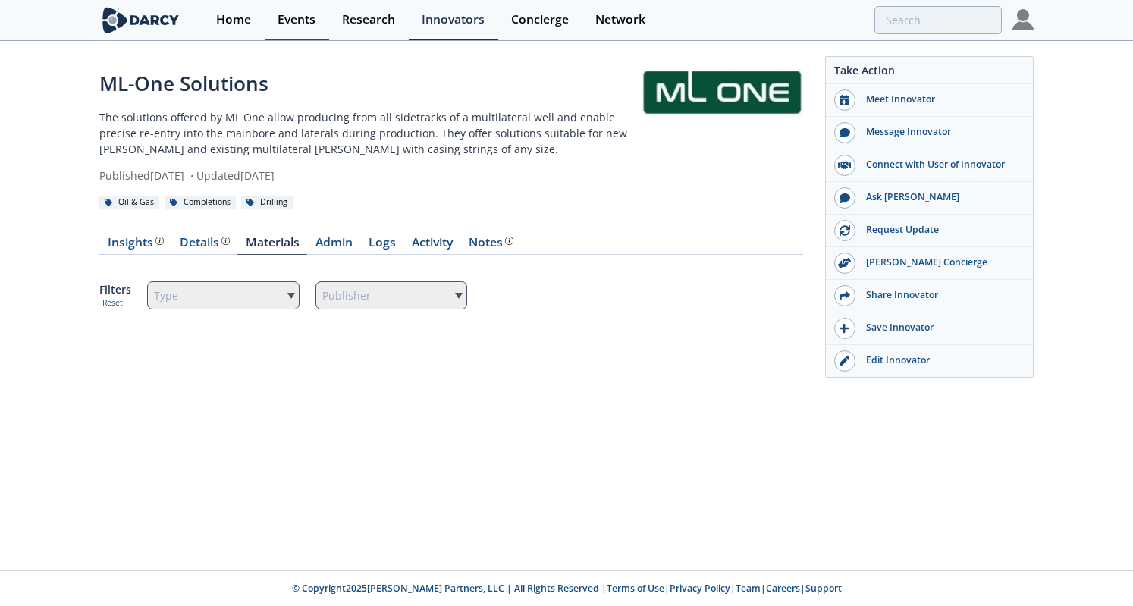
click at [297, 17] on div "Events" at bounding box center [296, 20] width 38 height 12
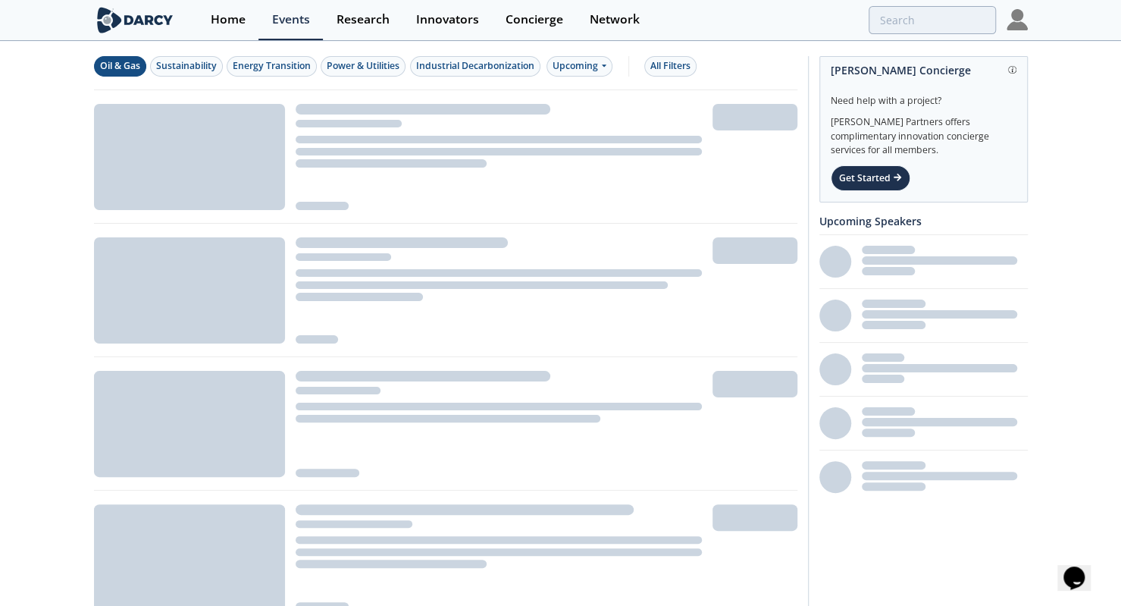
click at [114, 71] on div "Oil & Gas" at bounding box center [120, 66] width 40 height 14
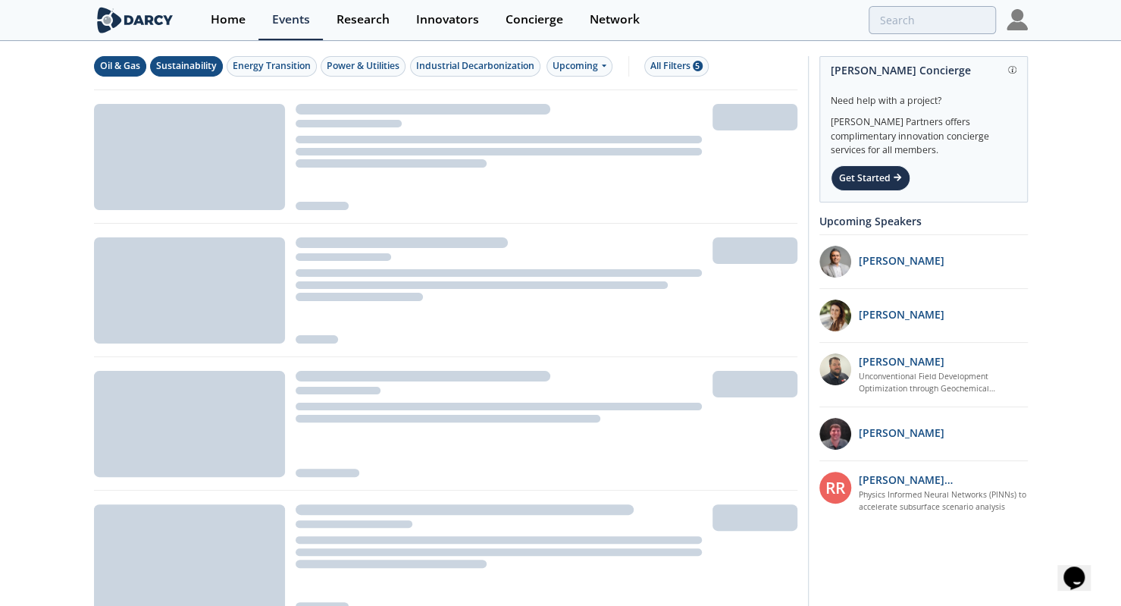
click at [191, 70] on div "Sustainability" at bounding box center [186, 66] width 61 height 14
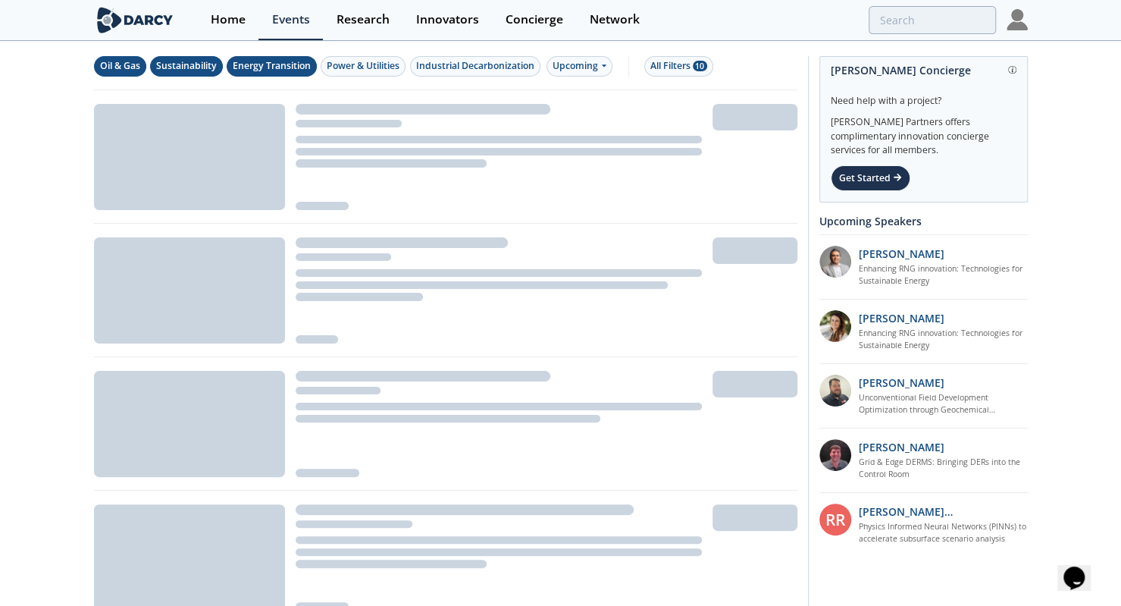
click at [267, 67] on div "Energy Transition" at bounding box center [272, 66] width 78 height 14
click at [575, 68] on div "Upcoming" at bounding box center [580, 66] width 66 height 20
click at [580, 110] on div "Past" at bounding box center [596, 115] width 94 height 24
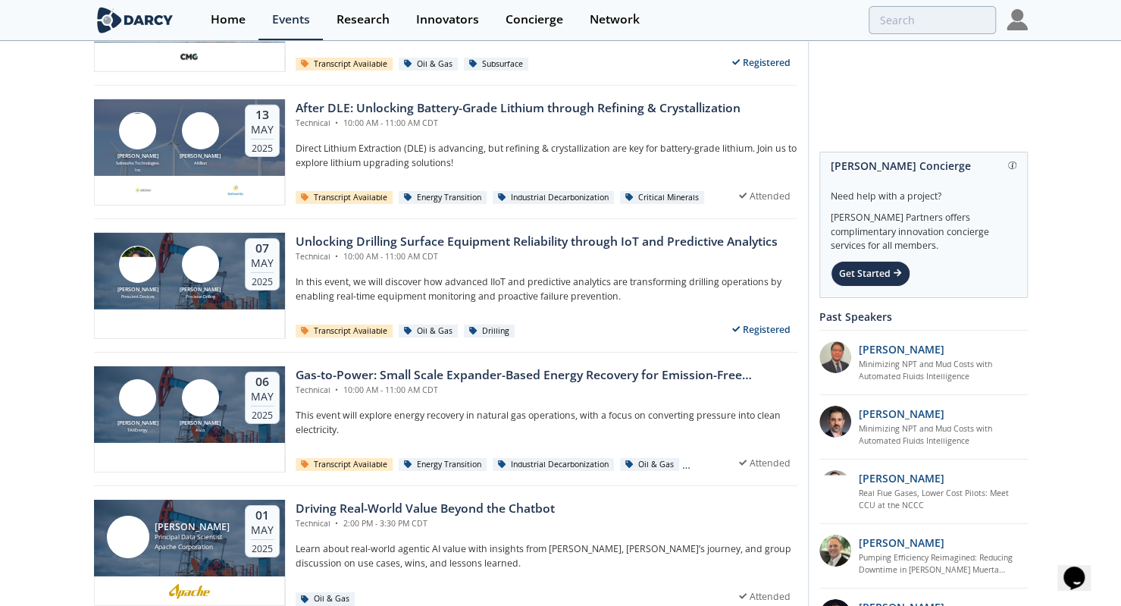
scroll to position [2907, 0]
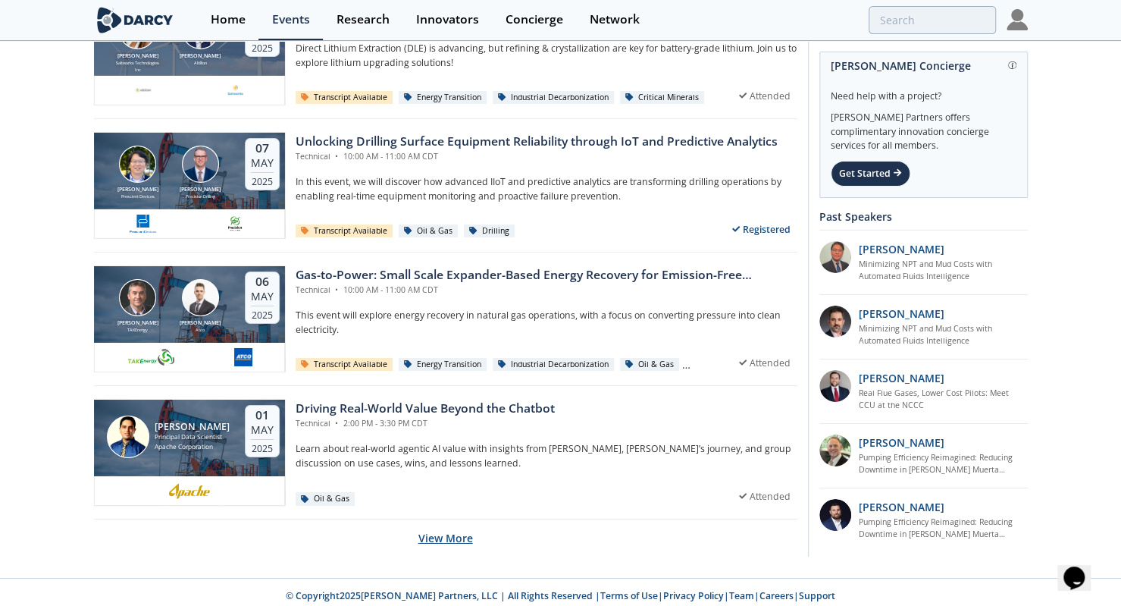
click at [469, 528] on button "View More" at bounding box center [446, 537] width 55 height 37
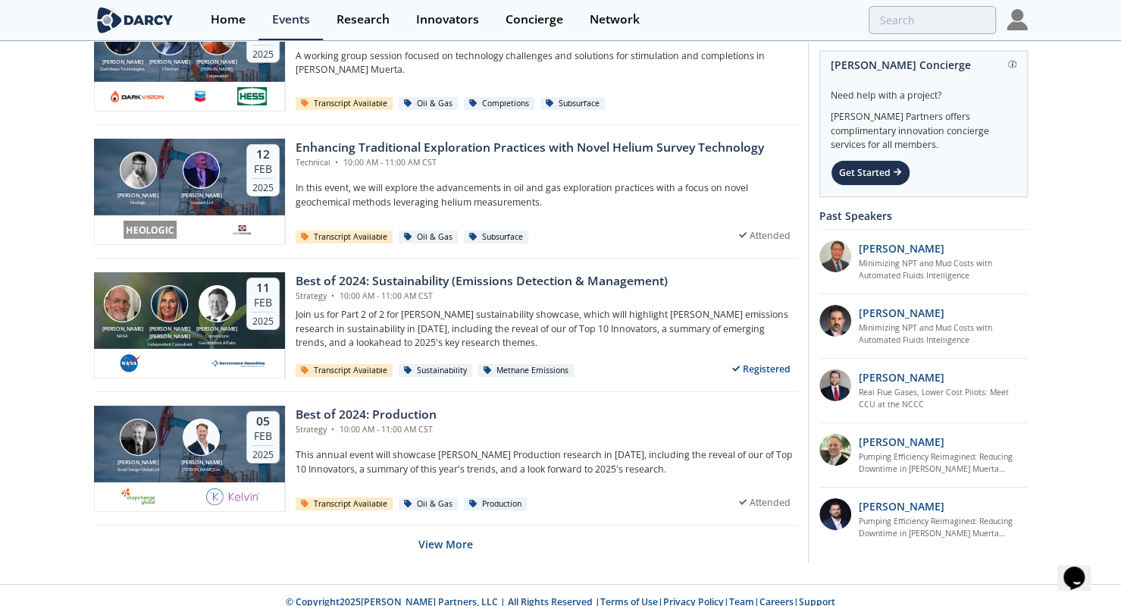
scroll to position [6234, 0]
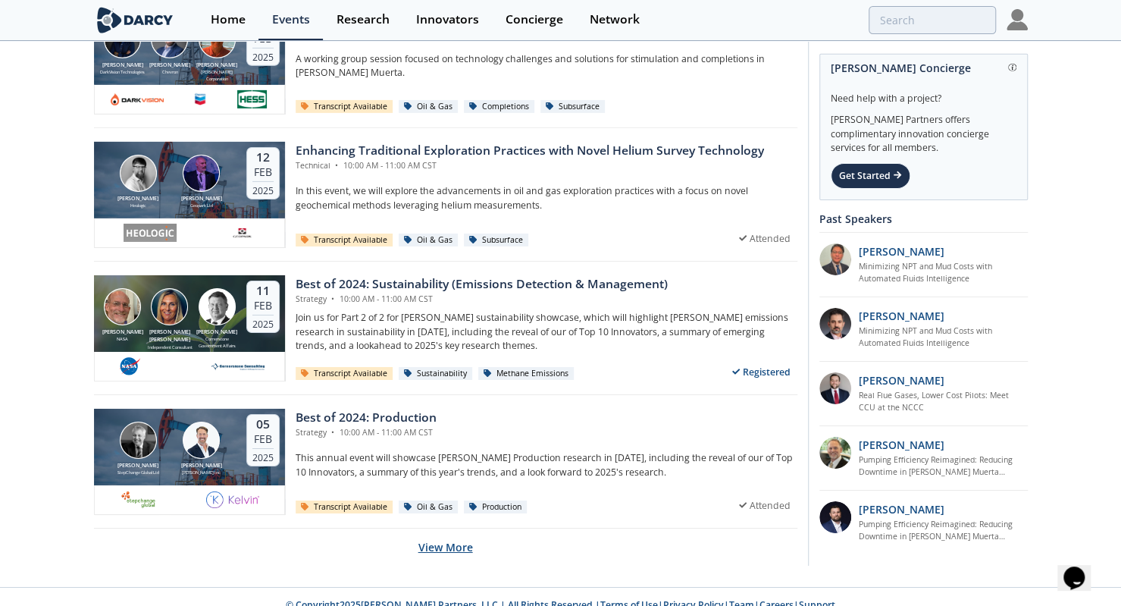
click at [458, 536] on button "View More" at bounding box center [446, 546] width 55 height 37
